Goal: Transaction & Acquisition: Purchase product/service

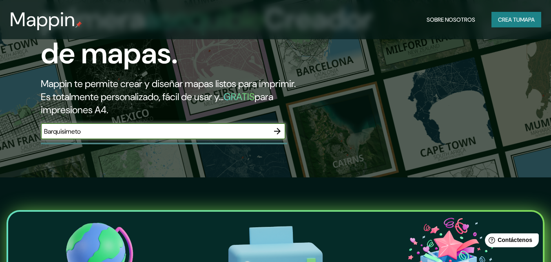
scroll to position [82, 0]
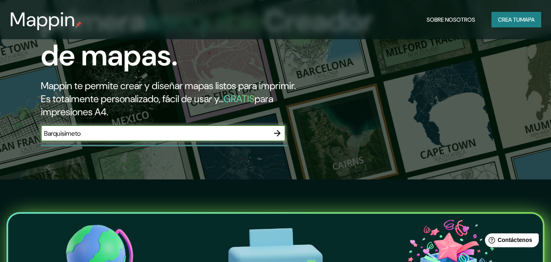
type input "Barquisimeto"
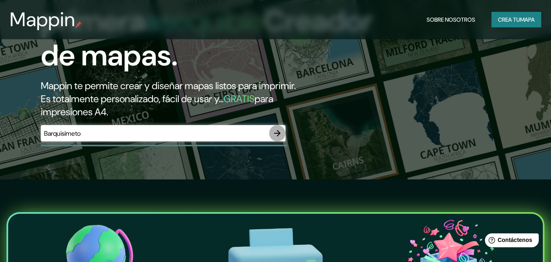
click at [278, 133] on icon "button" at bounding box center [277, 133] width 7 height 7
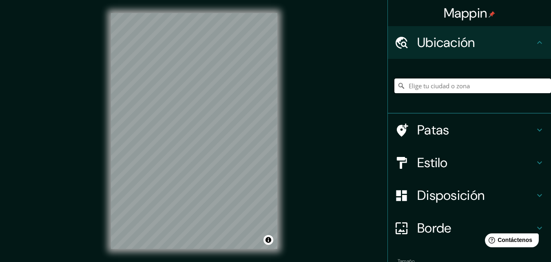
click at [495, 90] on input "Elige tu ciudad o zona" at bounding box center [473, 85] width 157 height 15
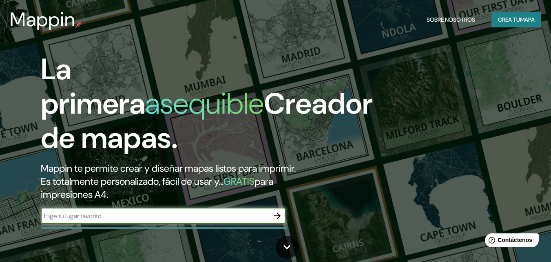
click at [129, 214] on input "text" at bounding box center [155, 215] width 229 height 9
type input "[GEOGRAPHIC_DATA]"
click at [290, 241] on icon at bounding box center [287, 247] width 14 height 14
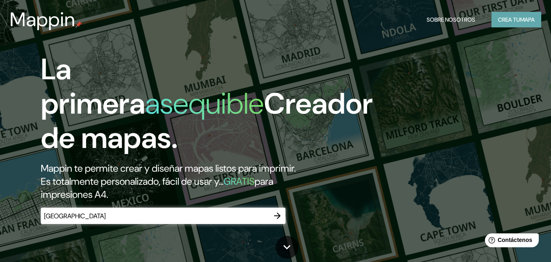
click at [510, 20] on font "Crea tu" at bounding box center [509, 19] width 22 height 7
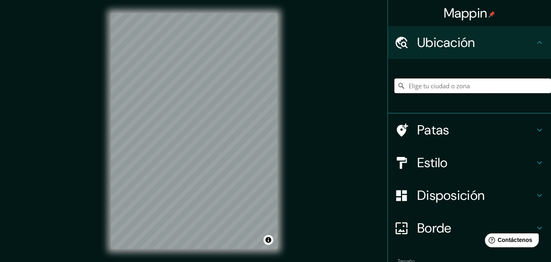
click at [490, 86] on input "Elige tu ciudad o zona" at bounding box center [473, 85] width 157 height 15
type input "b"
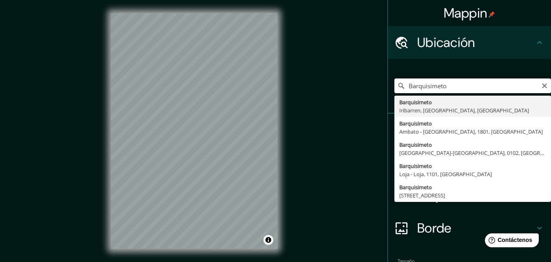
type input "Barquisimeto, Iribarren, [GEOGRAPHIC_DATA], [GEOGRAPHIC_DATA]"
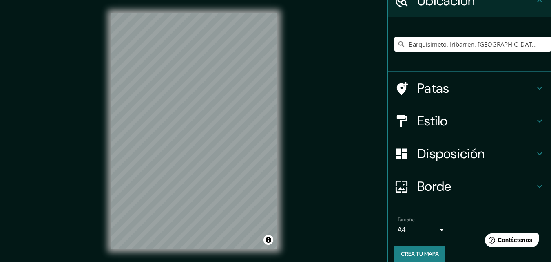
scroll to position [51, 0]
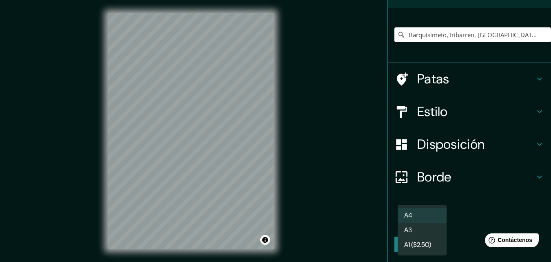
click at [433, 221] on body "Mappin Ubicación Barquisimeto, [GEOGRAPHIC_DATA], [GEOGRAPHIC_DATA], [GEOGRAPHI…" at bounding box center [275, 131] width 551 height 262
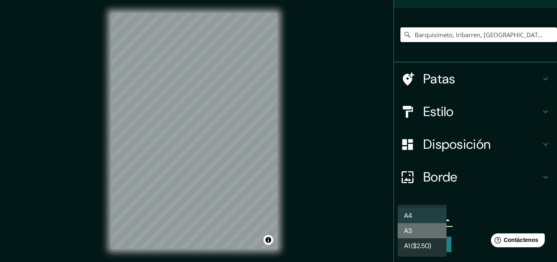
click at [409, 224] on li "A3" at bounding box center [422, 230] width 49 height 15
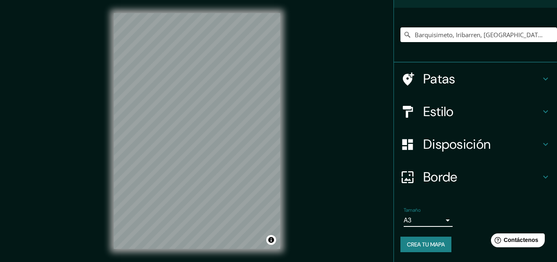
click at [413, 221] on body "Mappin Ubicación Barquisimeto, [GEOGRAPHIC_DATA], [GEOGRAPHIC_DATA], [GEOGRAPHI…" at bounding box center [278, 131] width 557 height 262
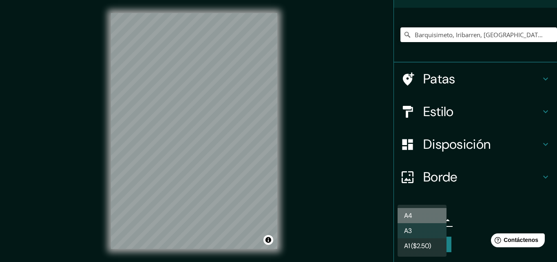
click at [417, 213] on li "A4" at bounding box center [422, 215] width 49 height 15
type input "single"
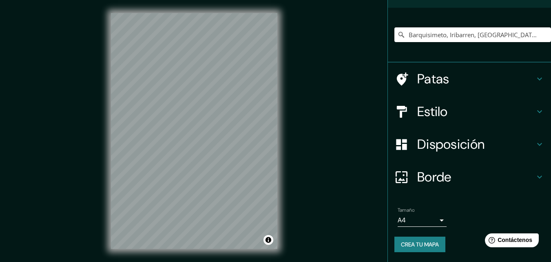
click at [292, 235] on div "Mappin Ubicación Barquisimeto, [GEOGRAPHIC_DATA], [GEOGRAPHIC_DATA], [GEOGRAPHI…" at bounding box center [275, 137] width 551 height 275
click at [270, 236] on button "Activar o desactivar atribución" at bounding box center [269, 240] width 10 height 10
click at [243, 125] on div "Mappin Ubicación Barquisimeto, [GEOGRAPHIC_DATA], [GEOGRAPHIC_DATA], [GEOGRAPHI…" at bounding box center [275, 137] width 551 height 275
click at [440, 106] on font "Estilo" at bounding box center [432, 111] width 31 height 17
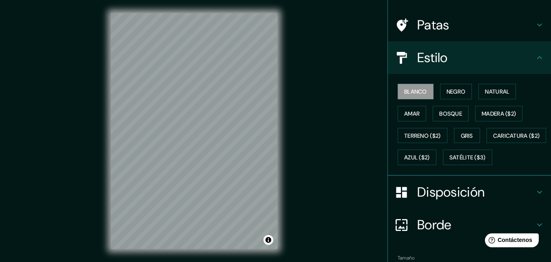
click at [451, 55] on h4 "Estilo" at bounding box center [476, 57] width 118 height 16
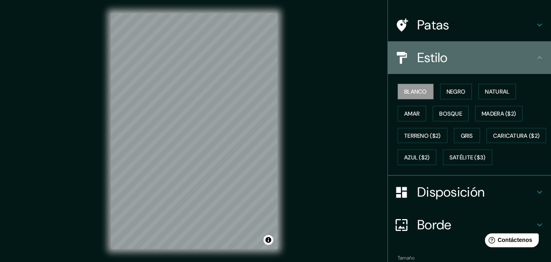
click at [535, 58] on icon at bounding box center [540, 58] width 10 height 10
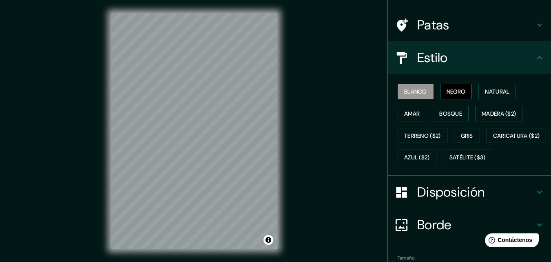
click at [462, 87] on button "Negro" at bounding box center [456, 92] width 32 height 16
click at [376, 113] on div "Mappin Ubicación Barquisimeto, [GEOGRAPHIC_DATA], [GEOGRAPHIC_DATA], [GEOGRAPHI…" at bounding box center [275, 137] width 551 height 275
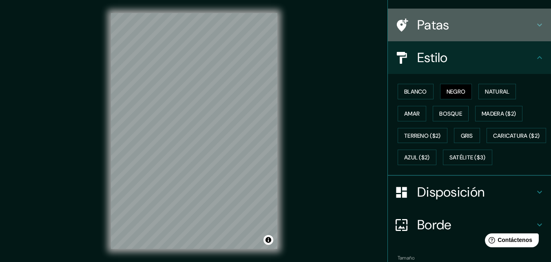
click at [537, 24] on icon at bounding box center [539, 25] width 5 height 3
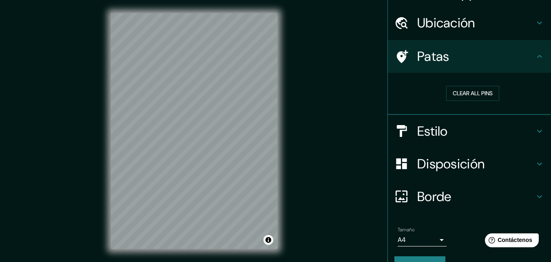
scroll to position [18, 0]
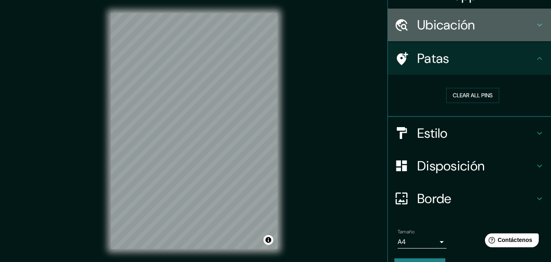
click at [529, 27] on div "Ubicación" at bounding box center [469, 25] width 163 height 33
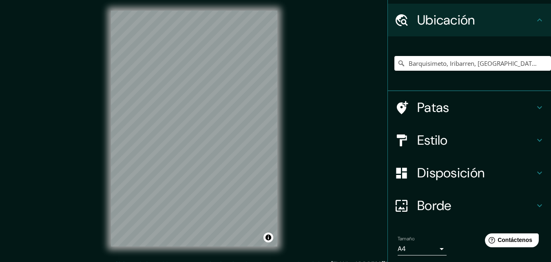
scroll to position [26, 0]
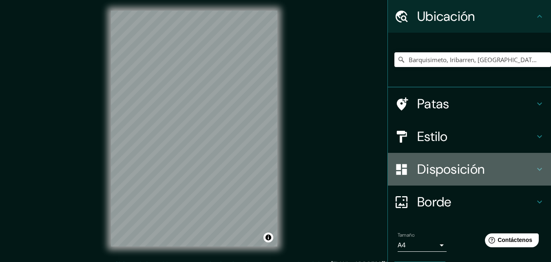
click at [480, 167] on font "Disposición" at bounding box center [450, 168] width 67 height 17
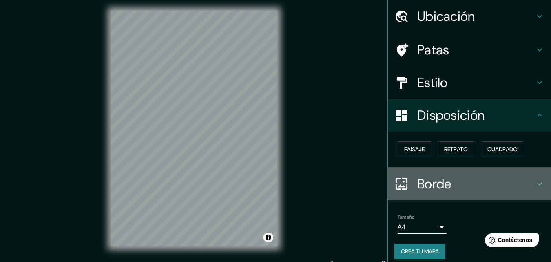
click at [442, 190] on font "Borde" at bounding box center [434, 183] width 34 height 17
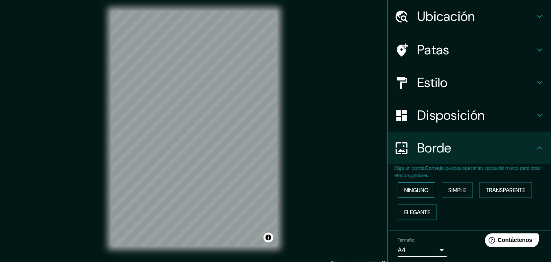
click at [418, 191] on font "Ninguno" at bounding box center [416, 189] width 24 height 7
click at [183, 187] on div "Mappin Ubicación Barquisimeto, [GEOGRAPHIC_DATA], [GEOGRAPHIC_DATA], [GEOGRAPHI…" at bounding box center [275, 135] width 551 height 275
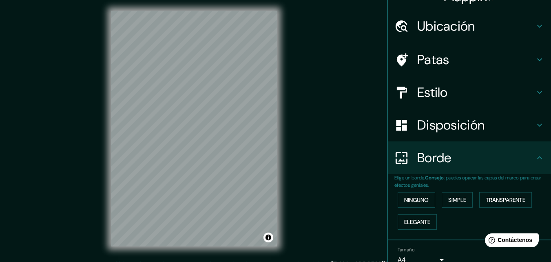
scroll to position [15, 0]
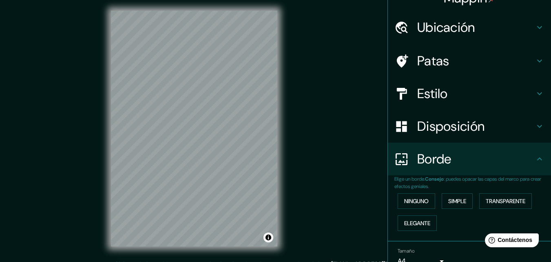
click at [255, 259] on html "Mappin Ubicación Barquisimeto, [GEOGRAPHIC_DATA], [GEOGRAPHIC_DATA], [GEOGRAPHI…" at bounding box center [275, 129] width 551 height 262
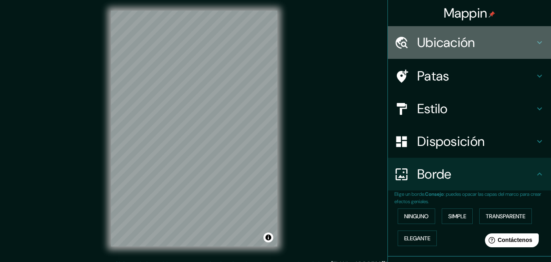
click at [535, 43] on icon at bounding box center [540, 43] width 10 height 10
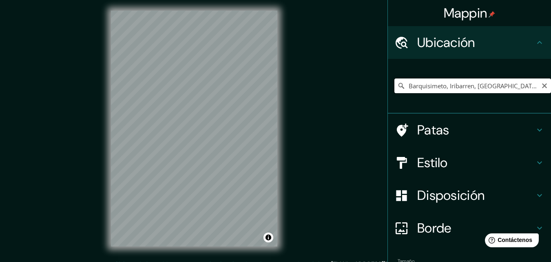
click at [515, 85] on input "Barquisimeto, Iribarren, [GEOGRAPHIC_DATA], [GEOGRAPHIC_DATA]" at bounding box center [473, 85] width 157 height 15
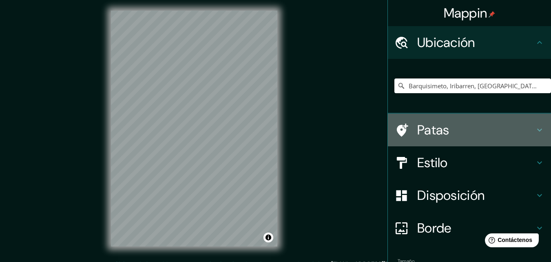
click at [453, 124] on h4 "Patas" at bounding box center [476, 130] width 118 height 16
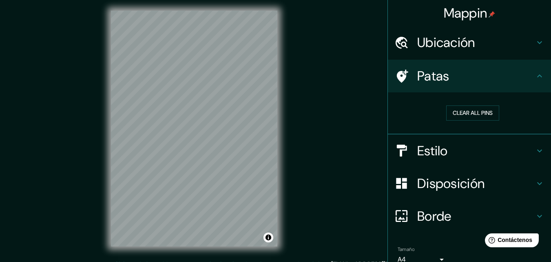
click at [452, 140] on div "Estilo" at bounding box center [469, 150] width 163 height 33
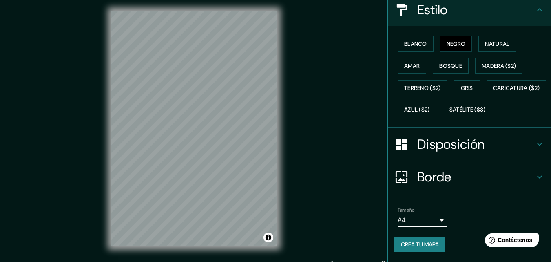
scroll to position [106, 0]
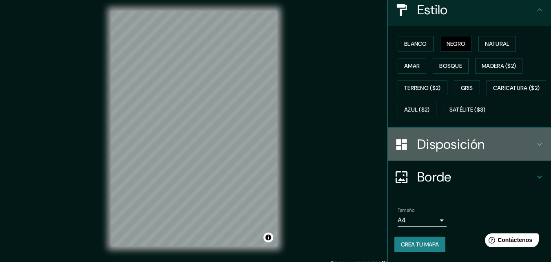
click at [514, 152] on h4 "Disposición" at bounding box center [476, 144] width 118 height 16
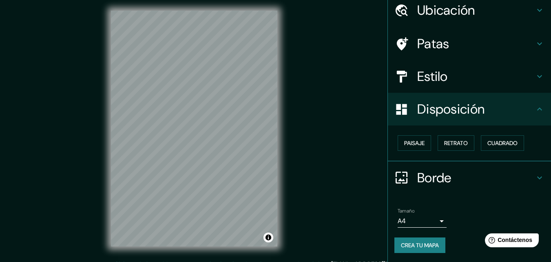
scroll to position [33, 0]
click at [417, 136] on button "Paisaje" at bounding box center [414, 143] width 33 height 16
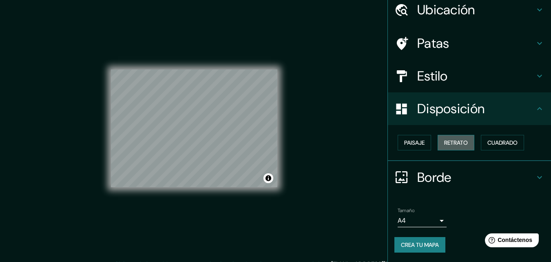
click at [438, 142] on button "Retrato" at bounding box center [456, 143] width 37 height 16
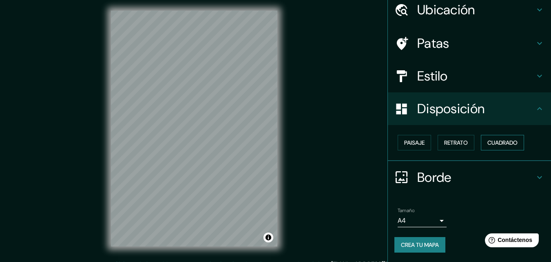
click at [488, 141] on font "Cuadrado" at bounding box center [503, 142] width 30 height 7
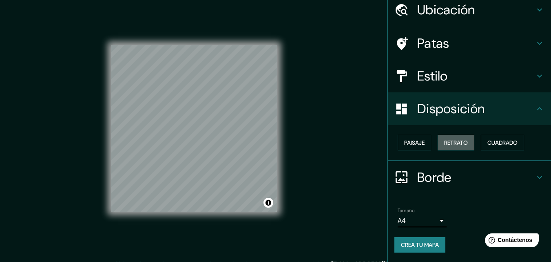
click at [451, 149] on button "Retrato" at bounding box center [456, 143] width 37 height 16
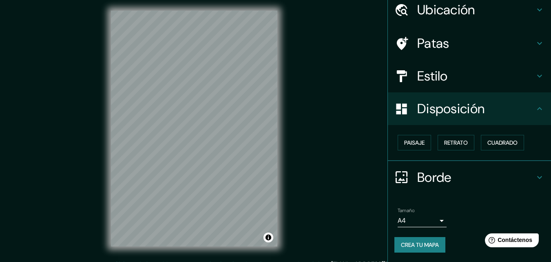
click at [349, 3] on div "Mappin Ubicación Barquisimeto, Iribarren, [GEOGRAPHIC_DATA], [GEOGRAPHIC_DATA] …" at bounding box center [275, 135] width 551 height 275
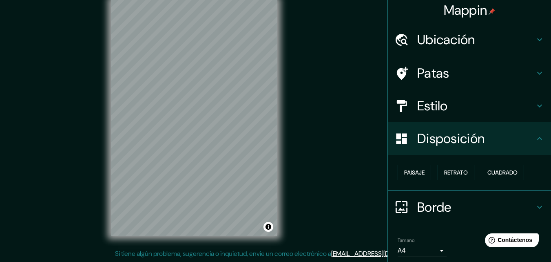
scroll to position [0, 0]
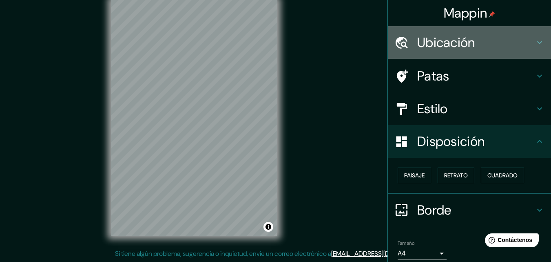
click at [536, 43] on icon at bounding box center [540, 43] width 10 height 10
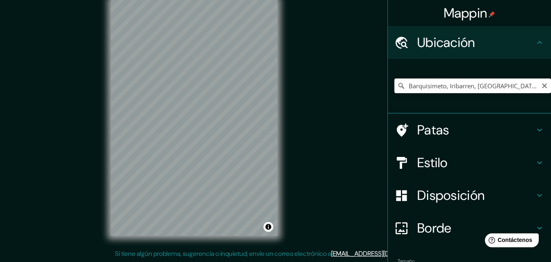
click at [525, 84] on input "Barquisimeto, Iribarren, [GEOGRAPHIC_DATA], [GEOGRAPHIC_DATA]" at bounding box center [473, 85] width 157 height 15
click at [542, 84] on icon "Claro" at bounding box center [545, 85] width 7 height 7
click at [507, 87] on input "Elige tu ciudad o zona" at bounding box center [473, 85] width 157 height 15
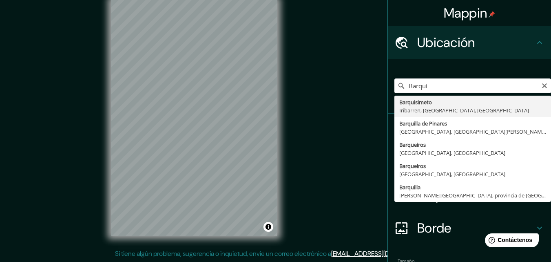
type input "Barquisimeto, Iribarren, [GEOGRAPHIC_DATA], [GEOGRAPHIC_DATA]"
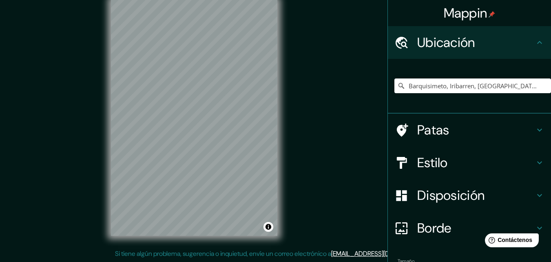
click at [307, 107] on div "Mappin Ubicación Barquisimeto, [GEOGRAPHIC_DATA], [GEOGRAPHIC_DATA], [GEOGRAPHI…" at bounding box center [275, 124] width 551 height 275
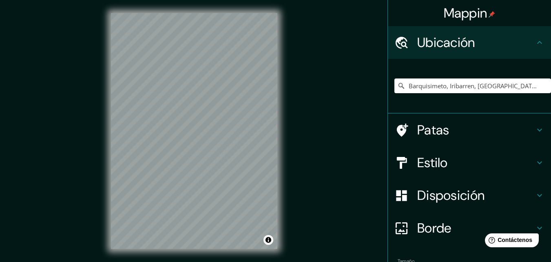
scroll to position [51, 0]
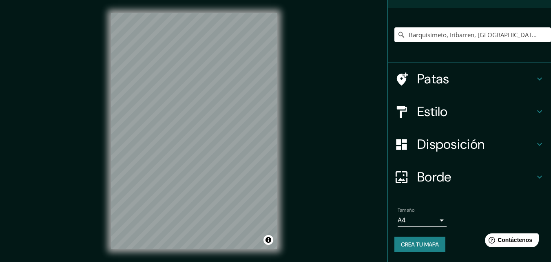
click at [428, 240] on font "Crea tu mapa" at bounding box center [420, 244] width 38 height 11
click at [425, 244] on font "Crea tu mapa" at bounding box center [420, 243] width 38 height 7
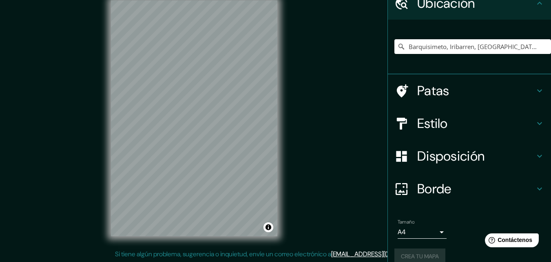
scroll to position [0, 0]
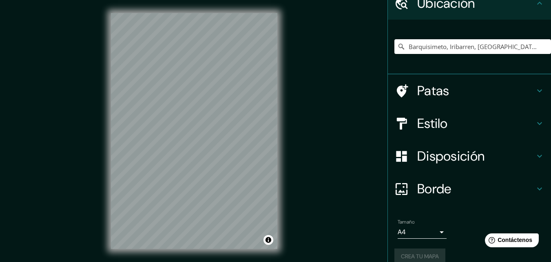
click at [0, 0] on html "Mappin Ubicación Barquisimeto, [GEOGRAPHIC_DATA], [GEOGRAPHIC_DATA], [GEOGRAPHI…" at bounding box center [275, 131] width 551 height 262
click at [43, 58] on div "Mappin Ubicación Barquisimeto, [GEOGRAPHIC_DATA], [GEOGRAPHIC_DATA], [GEOGRAPHI…" at bounding box center [275, 137] width 551 height 275
click at [0, 217] on div "Mappin Ubicación Barquisimeto, [GEOGRAPHIC_DATA], [GEOGRAPHIC_DATA], [GEOGRAPHI…" at bounding box center [275, 137] width 551 height 275
click at [0, 0] on html "Mappin Ubicación Barquisimeto, [GEOGRAPHIC_DATA], [GEOGRAPHIC_DATA], [GEOGRAPHI…" at bounding box center [275, 131] width 551 height 262
click at [210, 0] on html "Mappin Ubicación Barquisimeto, [GEOGRAPHIC_DATA], [GEOGRAPHIC_DATA], [GEOGRAPHI…" at bounding box center [275, 131] width 551 height 262
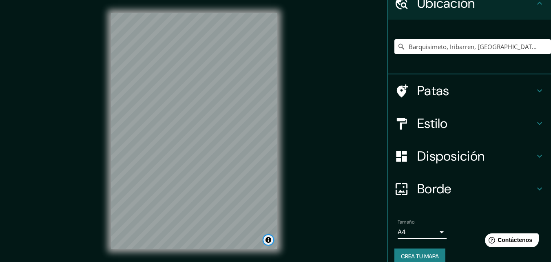
click at [269, 236] on button "Activar o desactivar atribución" at bounding box center [269, 240] width 10 height 10
click at [250, 242] on font "Mejorar este mapa" at bounding box center [240, 240] width 43 height 6
